Goal: Transaction & Acquisition: Purchase product/service

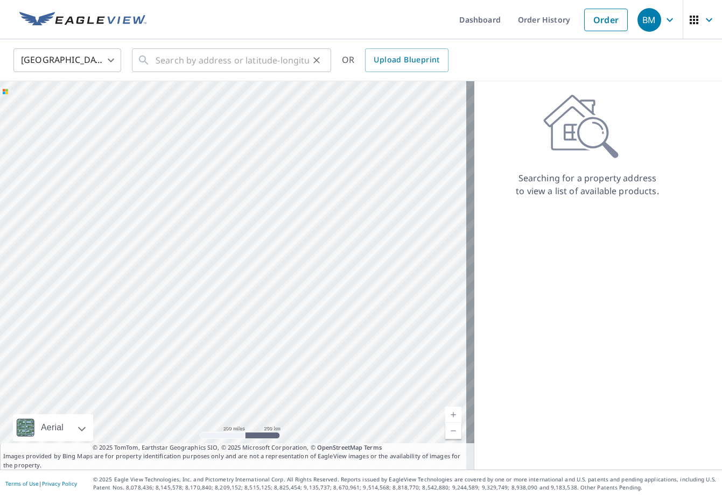
click at [154, 61] on div "​" at bounding box center [231, 60] width 199 height 24
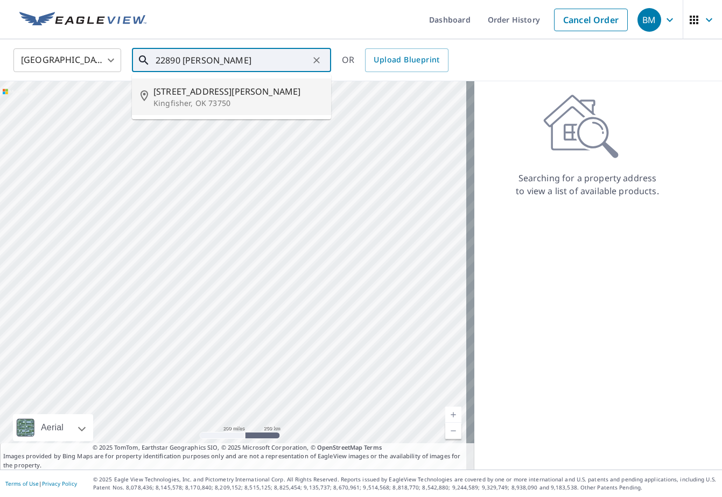
click at [198, 100] on p "Kingfisher, OK 73750" at bounding box center [237, 103] width 169 height 11
type input "[STREET_ADDRESS][PERSON_NAME]"
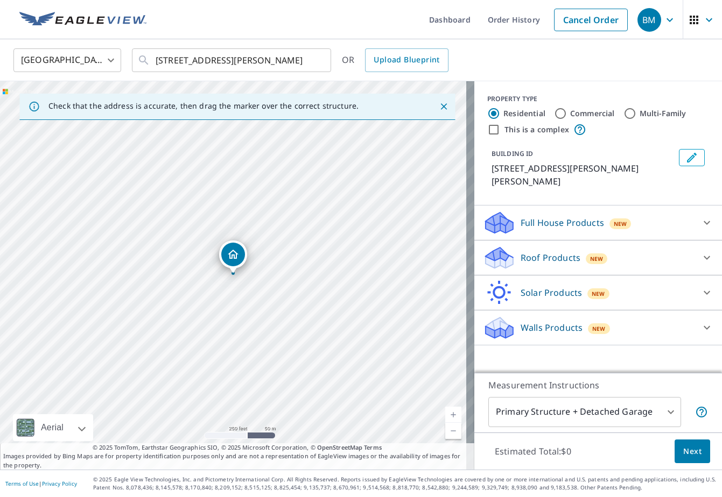
click at [497, 248] on icon at bounding box center [498, 254] width 27 height 13
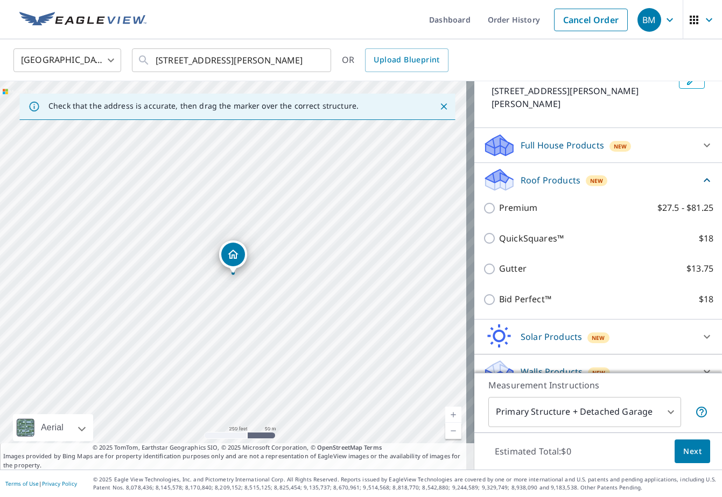
scroll to position [81, 0]
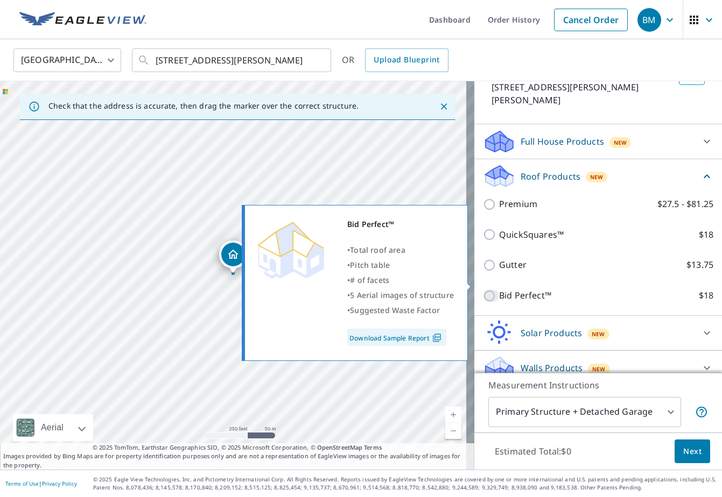
click at [483, 290] on input "Bid Perfect™ $18" at bounding box center [491, 296] width 16 height 13
checkbox input "true"
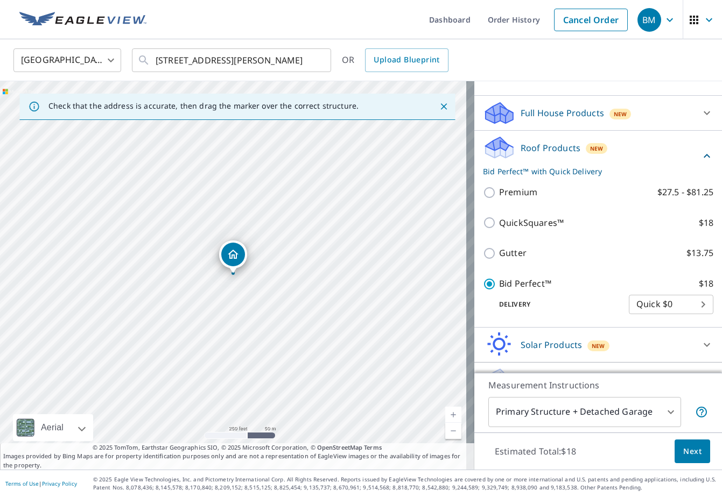
scroll to position [122, 0]
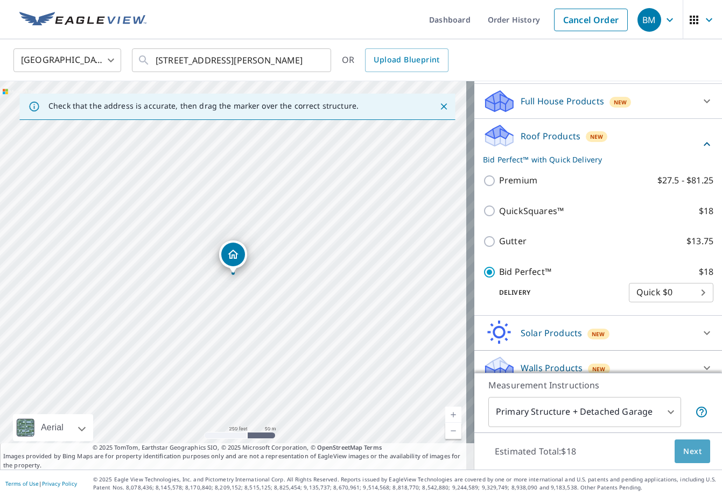
click at [683, 453] on span "Next" at bounding box center [692, 451] width 18 height 13
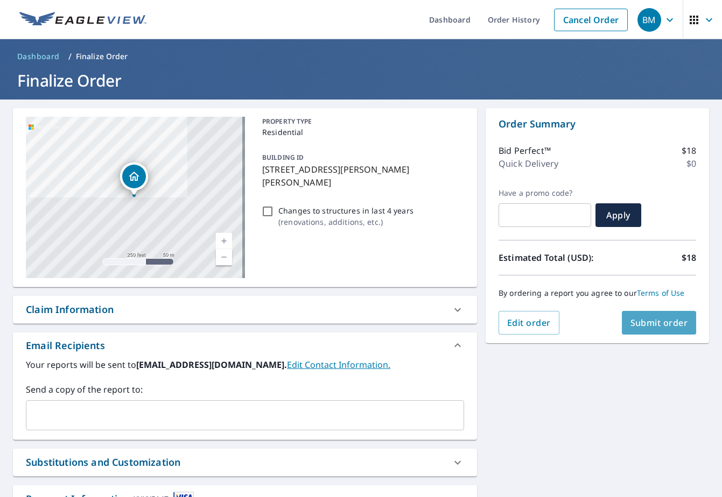
click at [658, 324] on span "Submit order" at bounding box center [659, 323] width 58 height 12
checkbox input "true"
